Goal: Task Accomplishment & Management: Complete application form

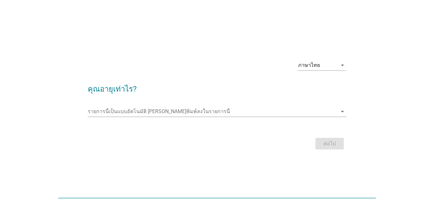
drag, startPoint x: 329, startPoint y: 62, endPoint x: 331, endPoint y: 66, distance: 4.6
click at [329, 63] on div "ภาษาไทย" at bounding box center [317, 65] width 39 height 10
click at [331, 66] on div "English" at bounding box center [322, 70] width 38 height 8
click at [323, 62] on div "English" at bounding box center [317, 65] width 39 height 10
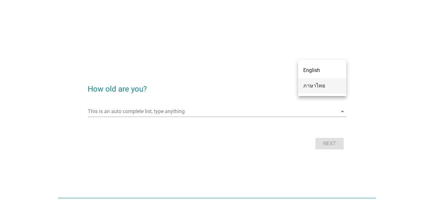
click at [318, 85] on div "ภาษาไทย" at bounding box center [322, 86] width 38 height 8
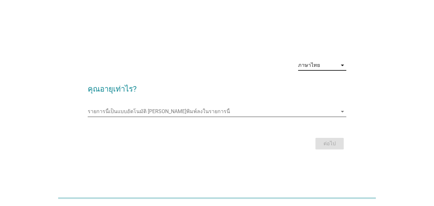
click at [172, 111] on input "รายการนี้เป็นแบบอัตโนมัติ คุณสามารถพิมพ์ลงในรายการนี้" at bounding box center [213, 111] width 250 height 10
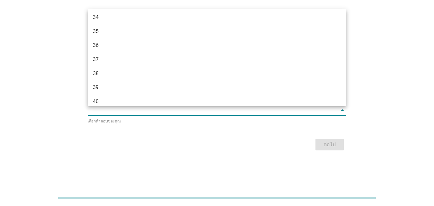
scroll to position [289, 0]
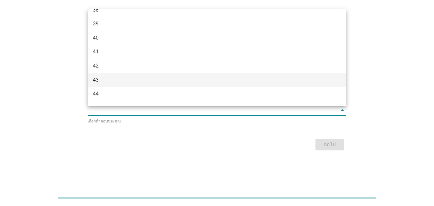
click at [105, 82] on div "43" at bounding box center [207, 80] width 228 height 8
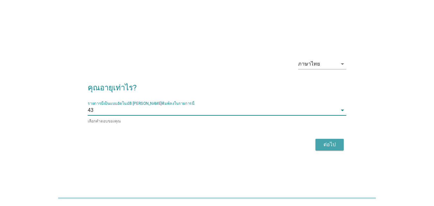
click at [326, 142] on div "ต่อไป" at bounding box center [330, 145] width 18 height 8
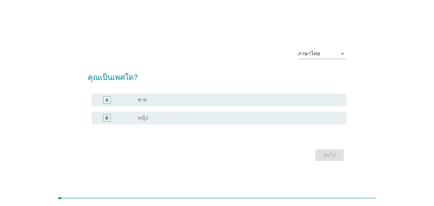
click at [186, 119] on div "radio_button_unchecked หญิง" at bounding box center [236, 118] width 199 height 6
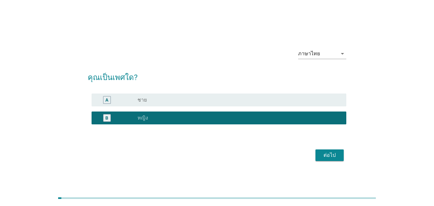
click at [328, 157] on div "ต่อไป" at bounding box center [330, 155] width 18 height 8
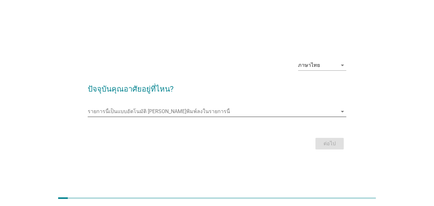
click at [336, 111] on input "รายการนี้เป็นแบบอัตโนมัติ คุณสามารถพิมพ์ลงในรายการนี้" at bounding box center [213, 111] width 250 height 10
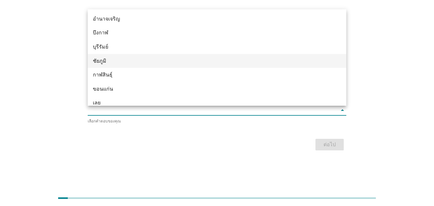
scroll to position [32, 0]
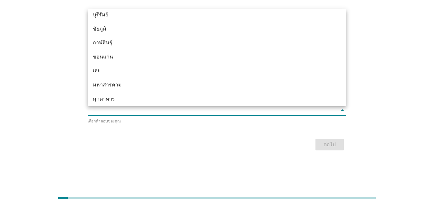
click at [99, 52] on div "ขอนแก่น" at bounding box center [217, 57] width 259 height 14
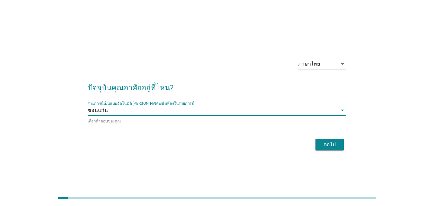
click at [337, 145] on div "ต่อไป" at bounding box center [330, 145] width 18 height 8
